Goal: Find specific page/section: Find specific page/section

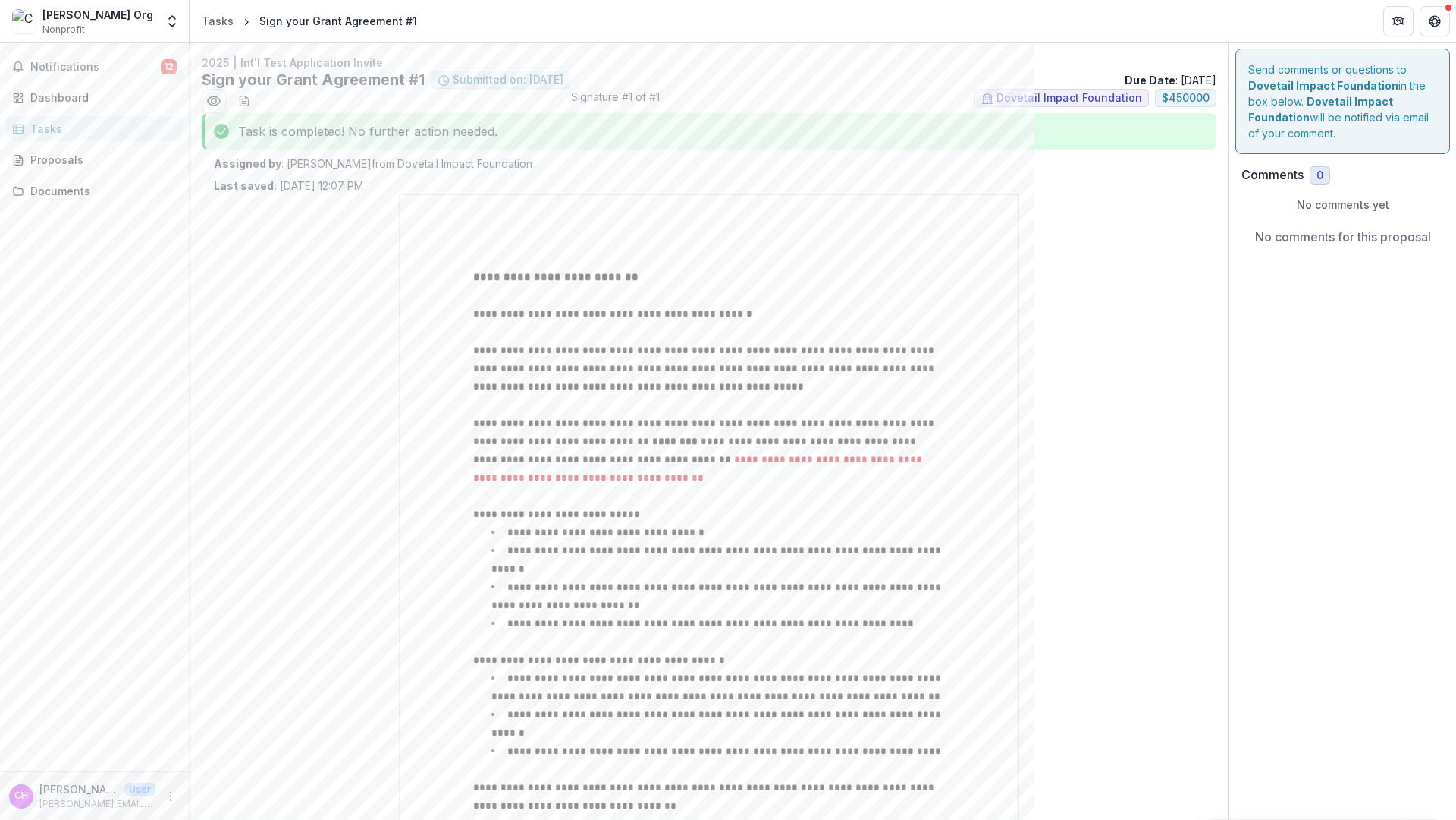
scroll to position [1263, 0]
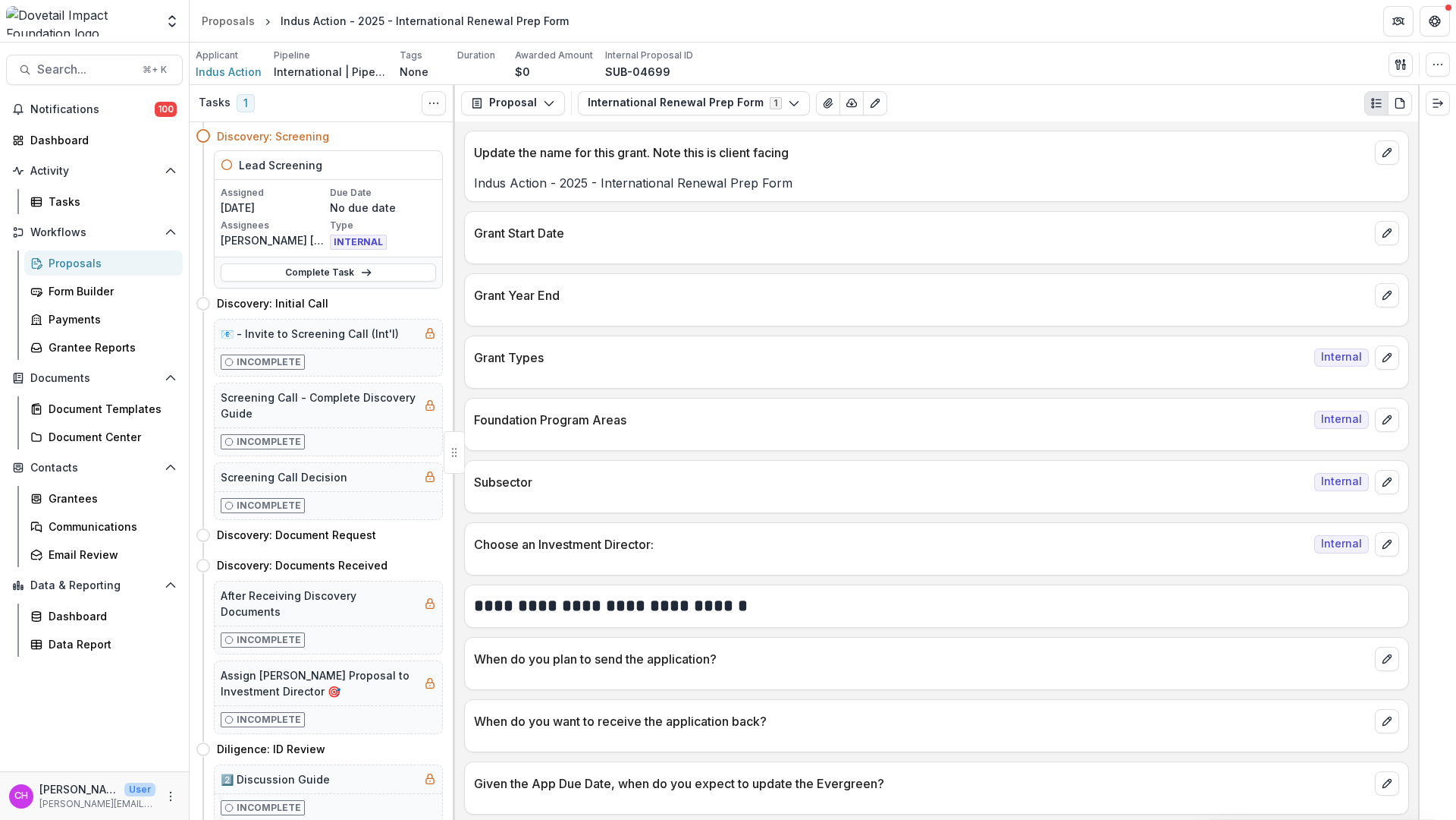
click at [77, 267] on div "Proposals" at bounding box center [109, 262] width 122 height 16
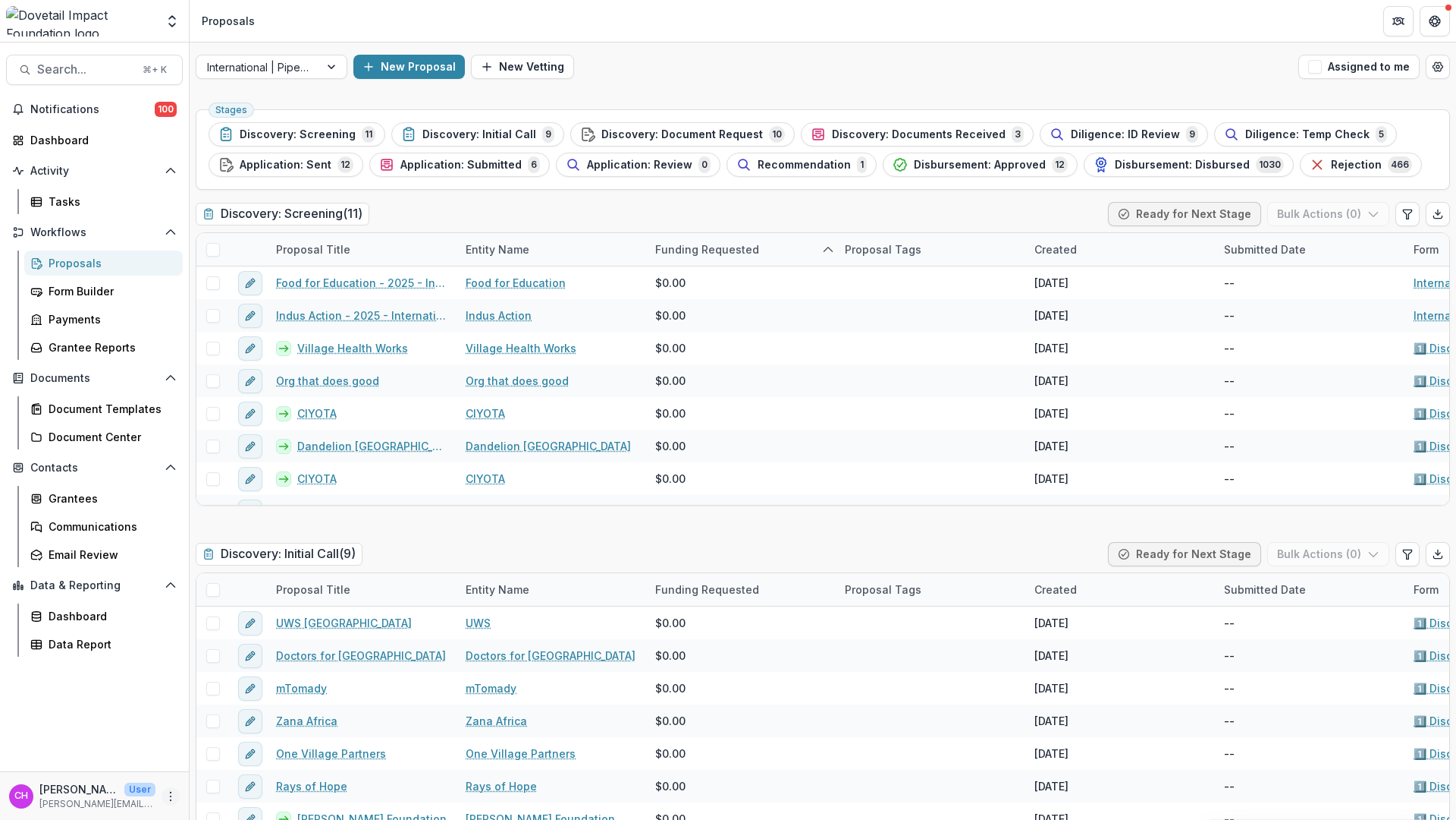
click at [171, 798] on icon "More" at bounding box center [170, 795] width 12 height 12
click at [134, 771] on div "CH Courtney Eker Hardy User courtney@dovetailimpact.org" at bounding box center [94, 795] width 189 height 48
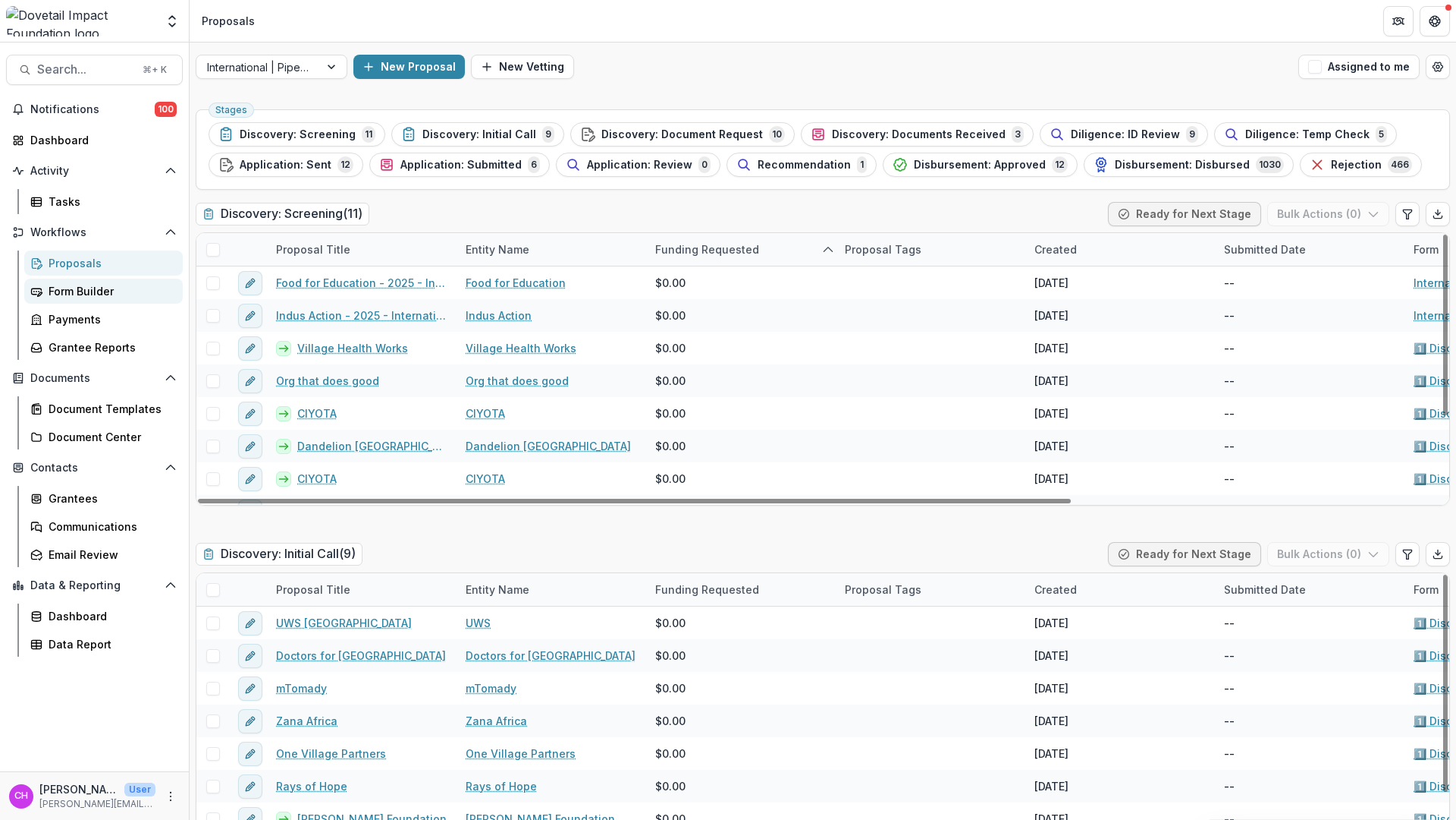
click at [80, 289] on div "Form Builder" at bounding box center [109, 291] width 122 height 16
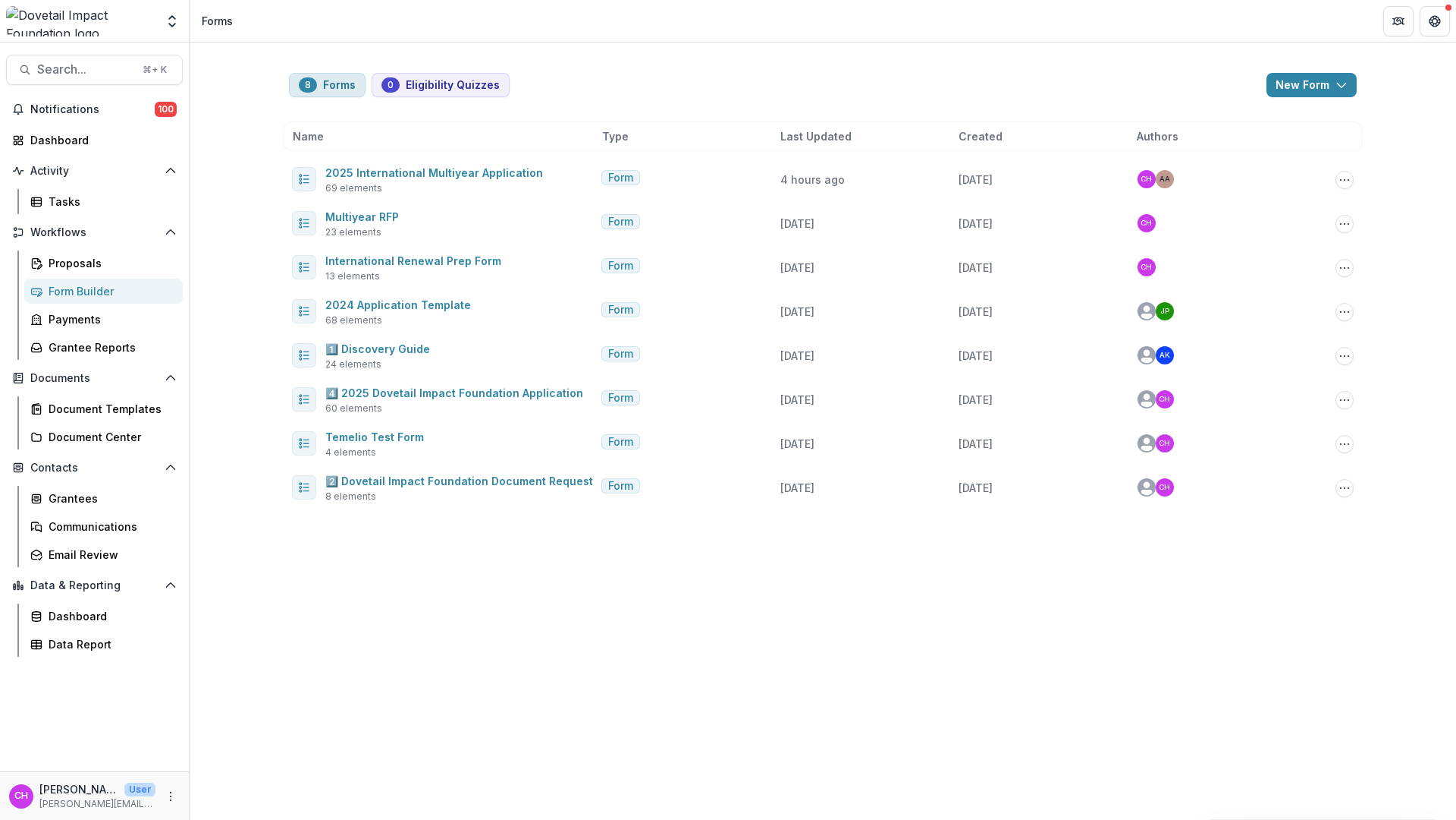
click at [323, 76] on button "8 Forms" at bounding box center [327, 85] width 76 height 25
click at [324, 89] on button "8 Forms" at bounding box center [327, 85] width 76 height 25
click at [105, 75] on span "Search..." at bounding box center [85, 70] width 96 height 15
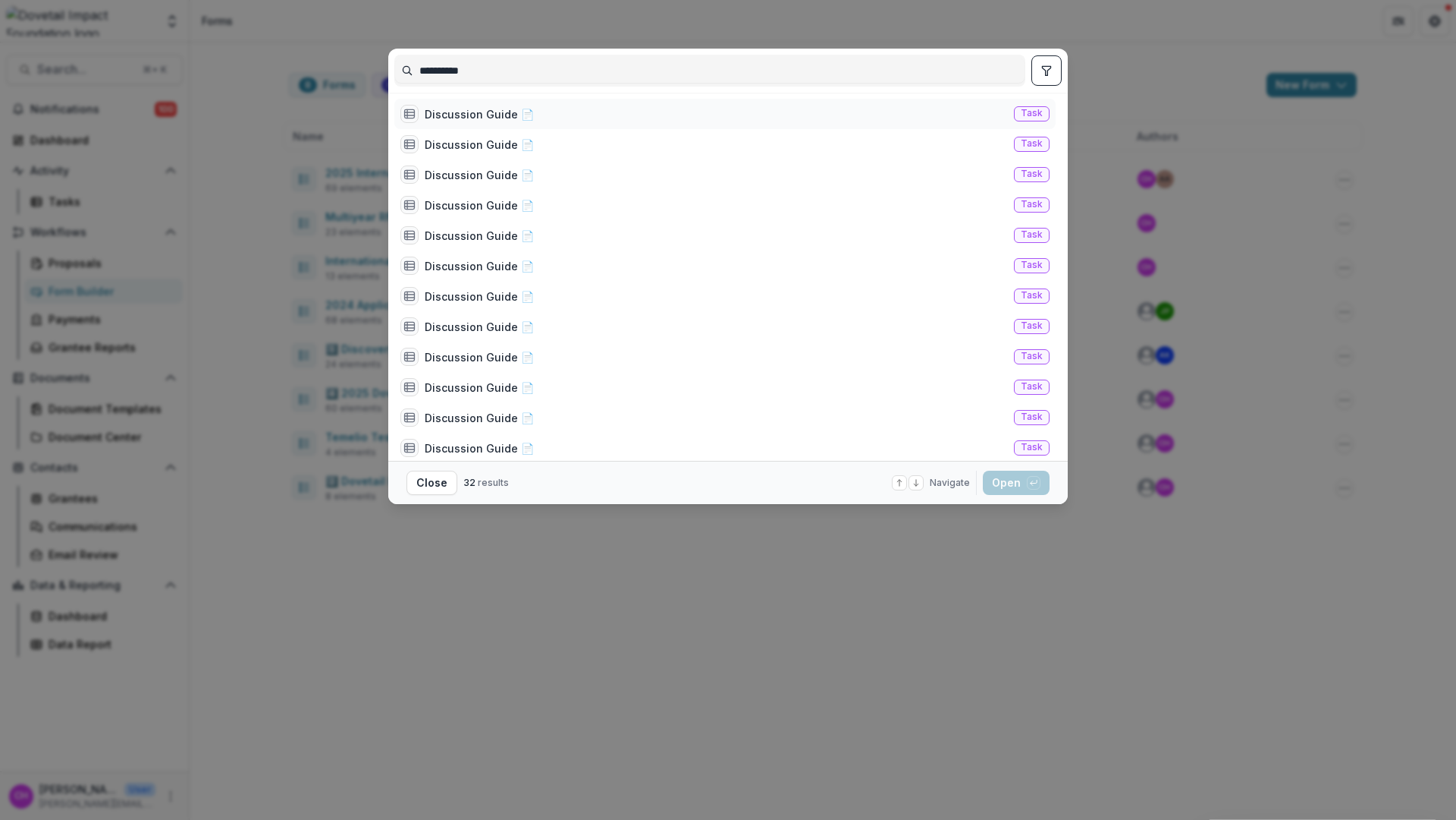
type input "**********"
click at [517, 104] on div "Discussion Guide 📄 Task" at bounding box center [724, 113] width 661 height 30
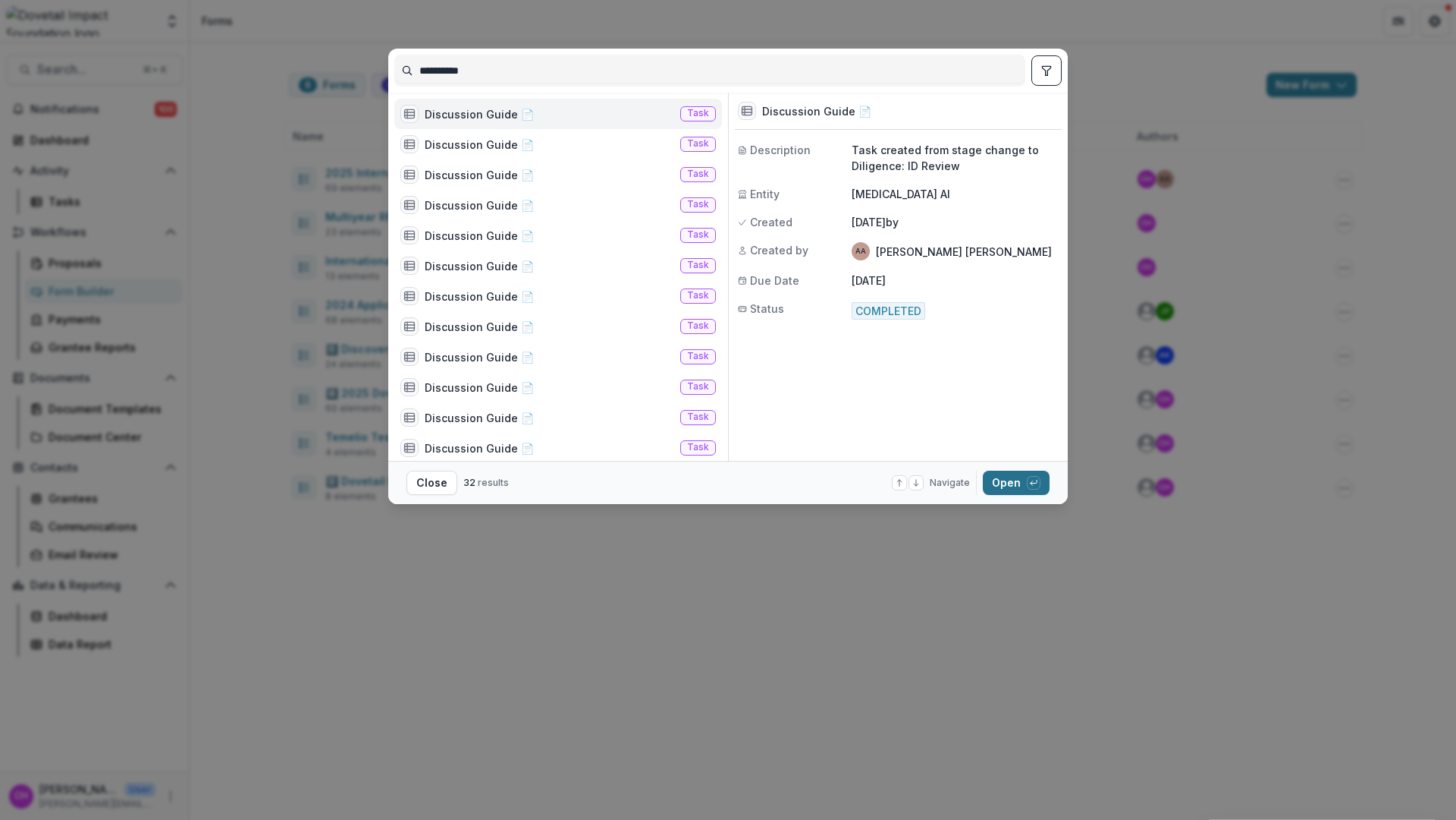
click at [1018, 486] on button "Open with enter key" at bounding box center [1016, 483] width 67 height 25
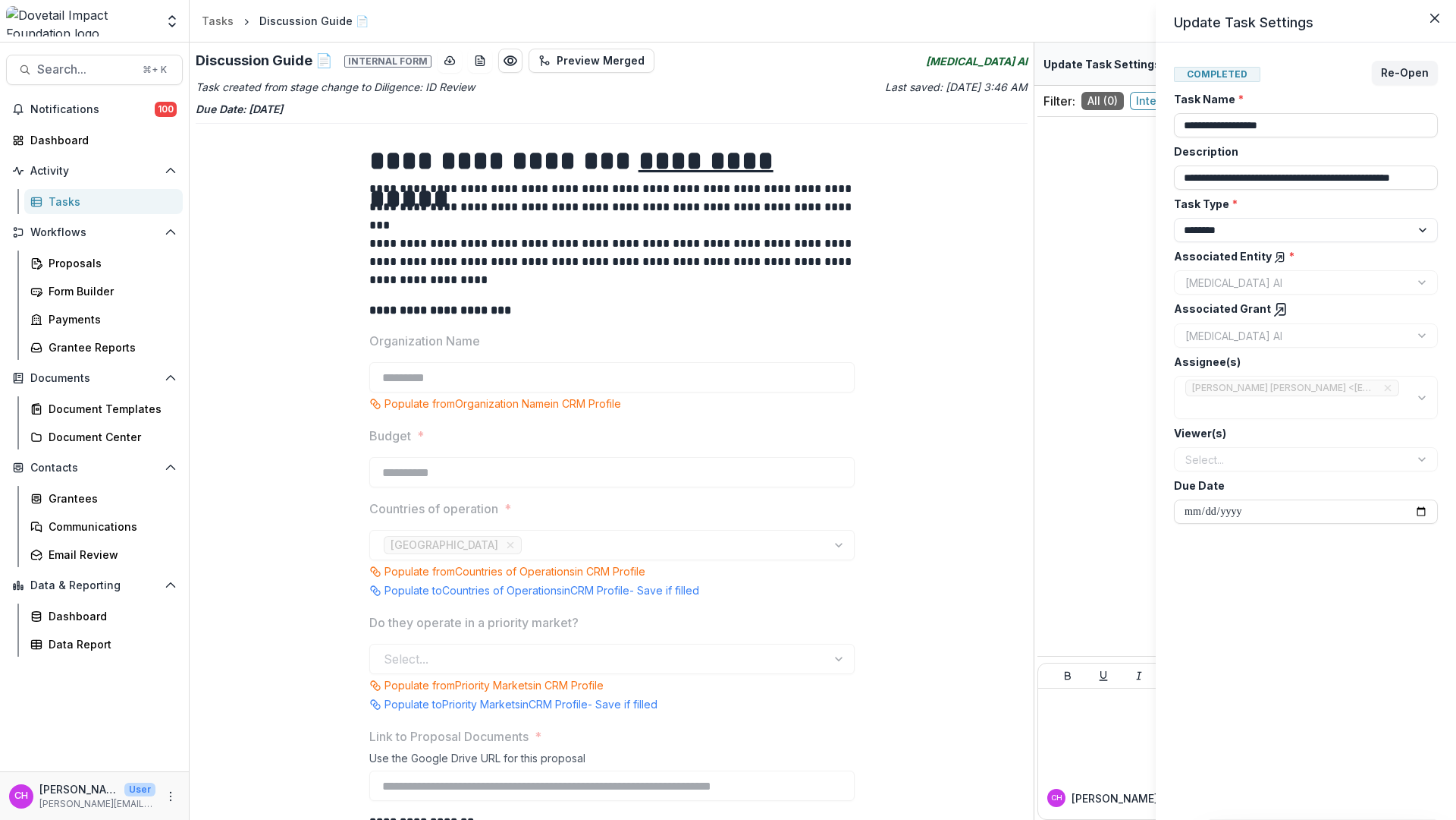
click at [1025, 280] on div "**********" at bounding box center [728, 410] width 1456 height 820
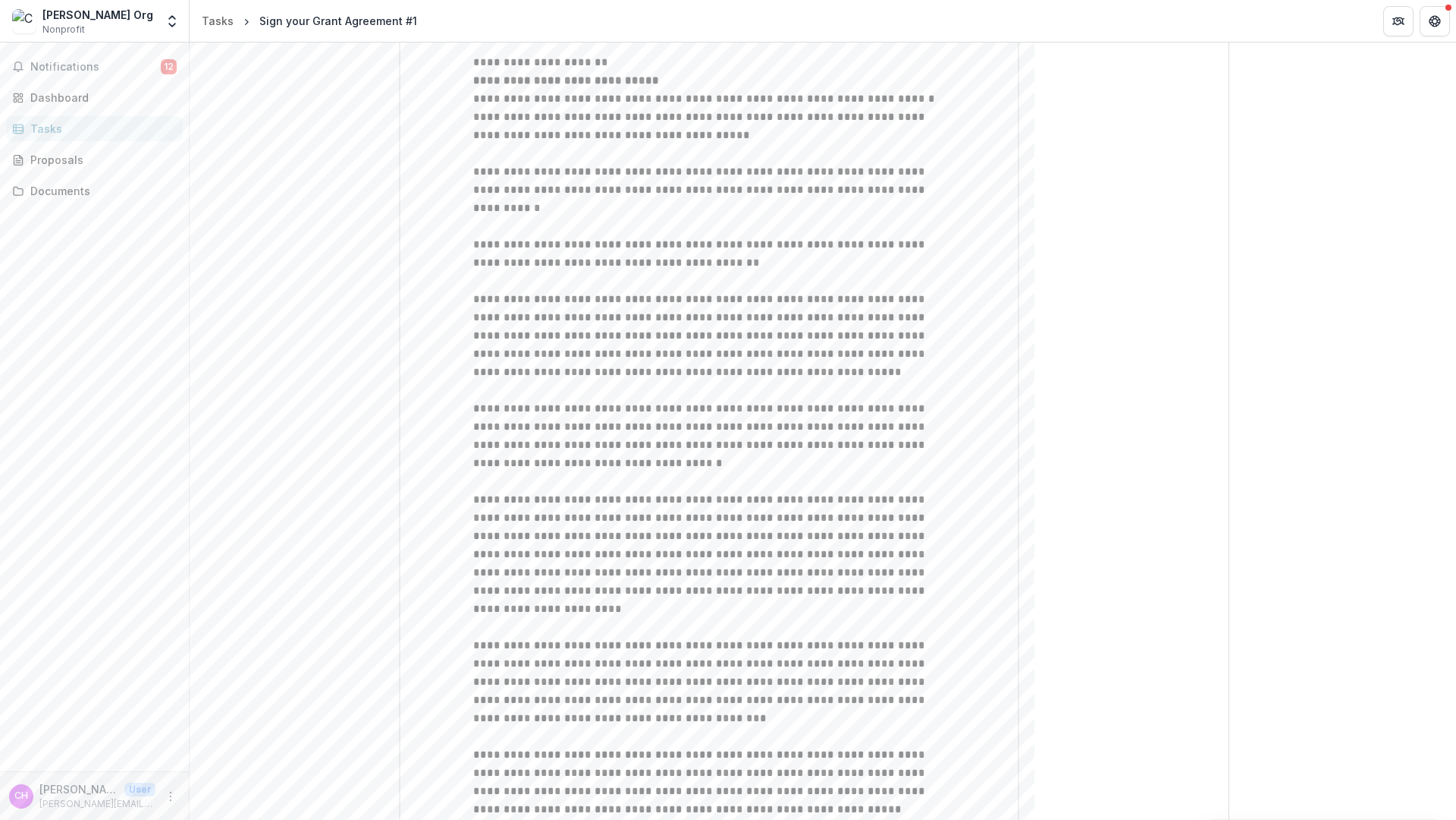
scroll to position [1292, 0]
